Goal: Task Accomplishment & Management: Use online tool/utility

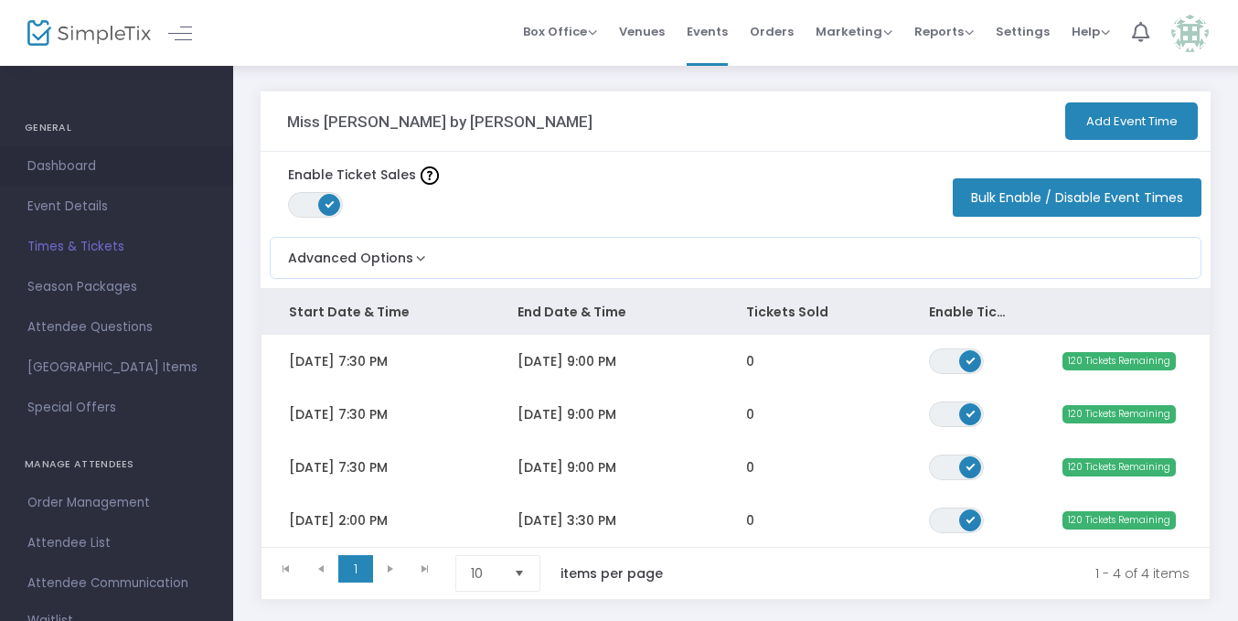
click at [88, 157] on span "Dashboard" at bounding box center [116, 167] width 178 height 24
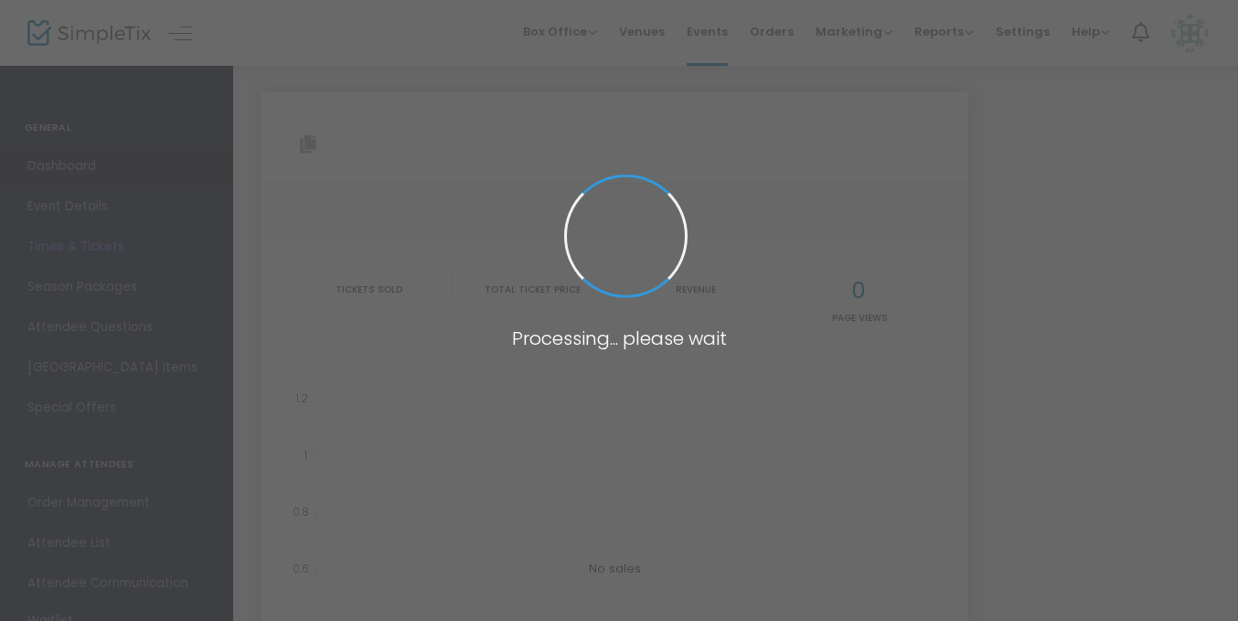
type input "[URL][DOMAIN_NAME][PERSON_NAME][PERSON_NAME]"
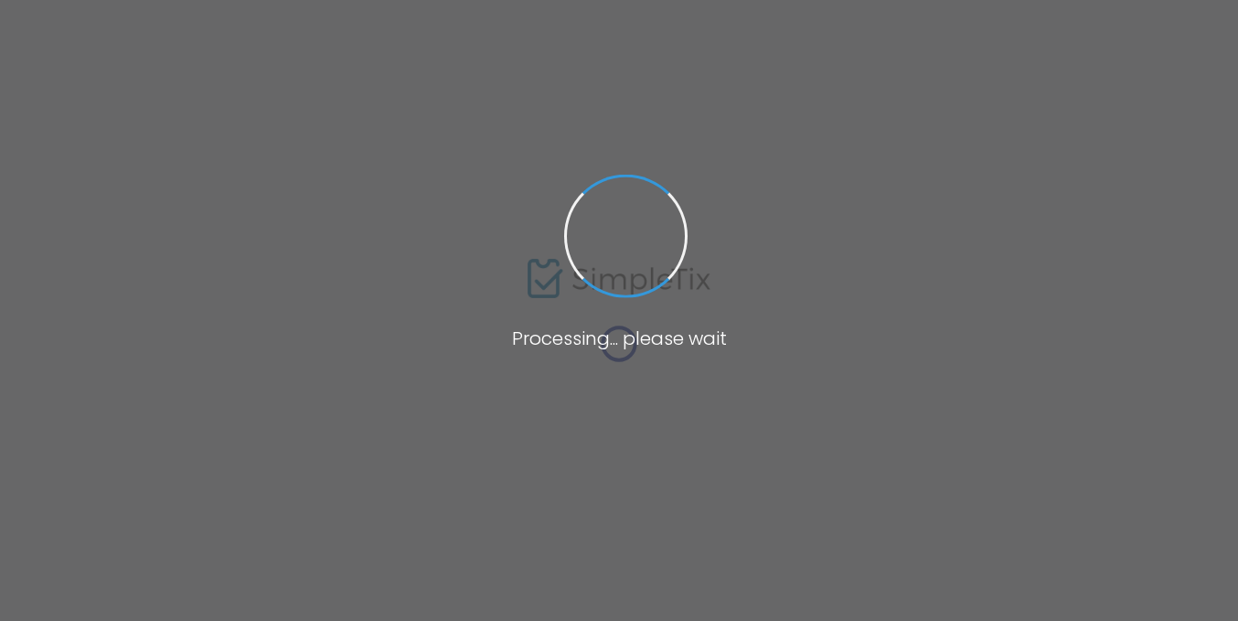
type input "[URL][DOMAIN_NAME][PERSON_NAME][PERSON_NAME]"
